Goal: Check status: Check status

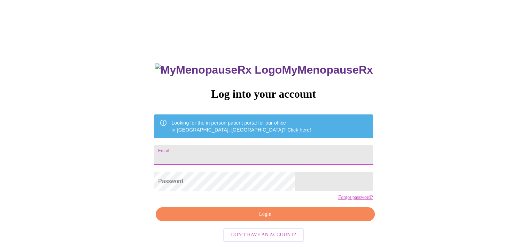
click at [233, 147] on input "Email" at bounding box center [263, 155] width 219 height 20
type input "[EMAIL_ADDRESS][DOMAIN_NAME]"
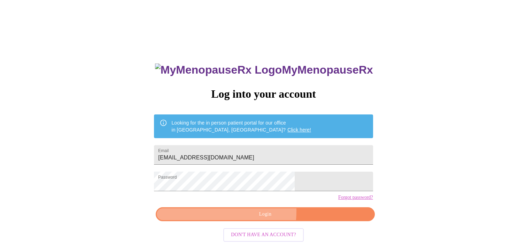
click at [231, 218] on span "Login" at bounding box center [265, 214] width 203 height 9
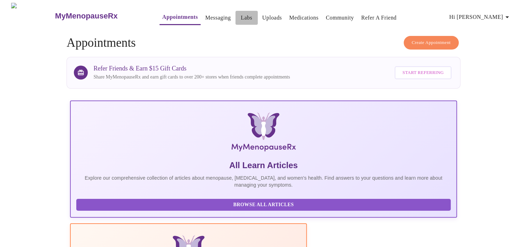
click at [241, 18] on link "Labs" at bounding box center [246, 18] width 11 height 10
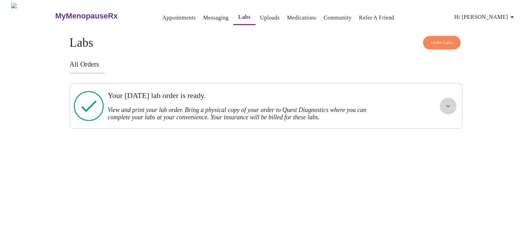
click at [446, 107] on icon "show more" at bounding box center [448, 106] width 8 height 8
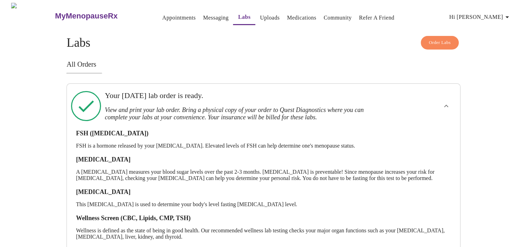
scroll to position [41, 0]
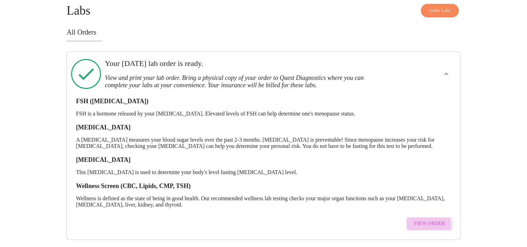
click at [424, 219] on span "View Order" at bounding box center [429, 223] width 31 height 9
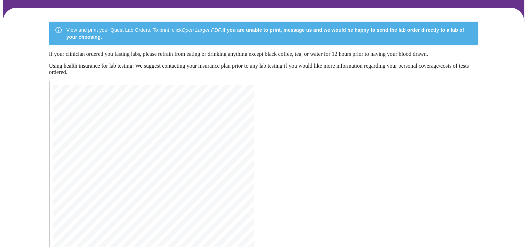
scroll to position [41, 0]
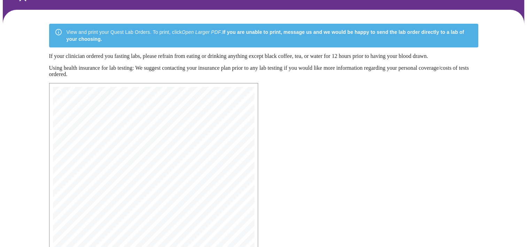
click at [366, 158] on div "MyMenopauseRx Medical Group [STREET_ADDRESS] Phone: [PHONE_NUMBER] Fax: [PHONE_…" at bounding box center [264, 227] width 440 height 300
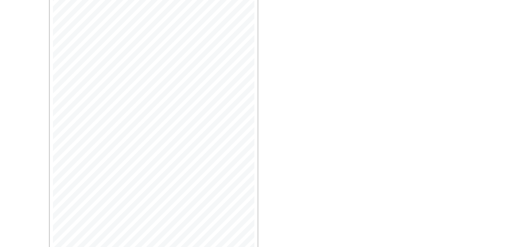
scroll to position [181, 0]
click at [77, 220] on span "Open Larger PDF" at bounding box center [81, 222] width 45 height 9
click at [78, 220] on span "Open Larger PDF" at bounding box center [81, 222] width 45 height 9
